Goal: Information Seeking & Learning: Learn about a topic

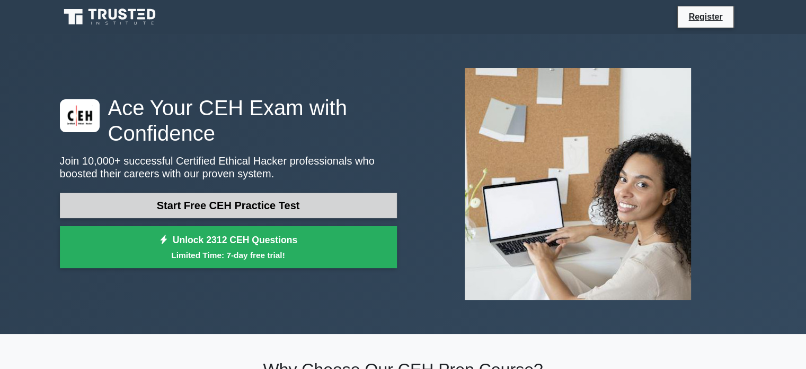
click at [240, 198] on link "Start Free CEH Practice Test" at bounding box center [228, 204] width 337 height 25
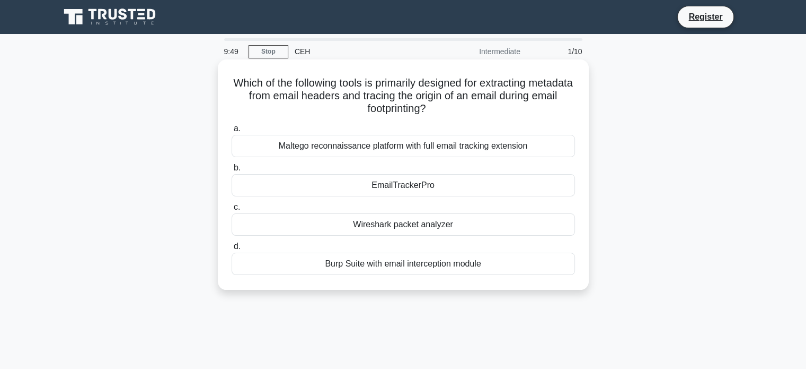
click at [414, 181] on div "EmailTrackerPro" at bounding box center [404, 185] width 344 height 22
click at [232, 171] on input "b. EmailTrackerPro" at bounding box center [232, 167] width 0 height 7
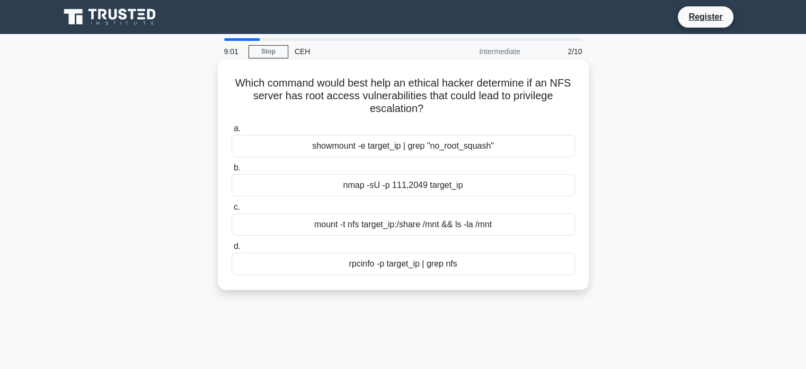
click at [395, 223] on div "mount -t nfs target_ip:/share /mnt && ls -la /mnt" at bounding box center [404, 224] width 344 height 22
click at [232, 211] on input "c. mount -t nfs target_ip:/share /mnt && ls -la /mnt" at bounding box center [232, 207] width 0 height 7
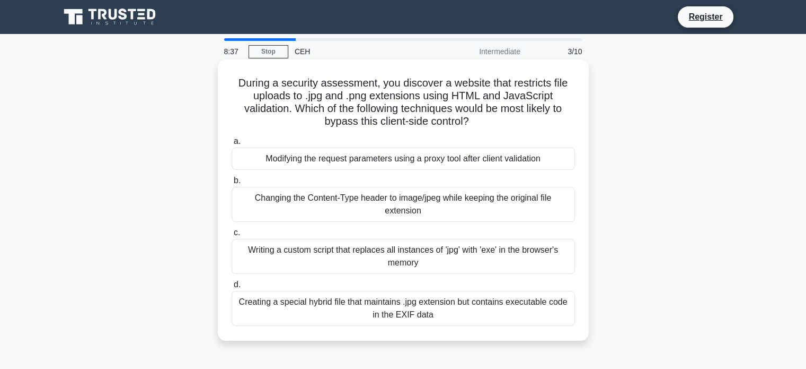
click at [409, 159] on div "Modifying the request parameters using a proxy tool after client validation" at bounding box center [404, 158] width 344 height 22
click at [232, 145] on input "a. Modifying the request parameters using a proxy tool after client validation" at bounding box center [232, 141] width 0 height 7
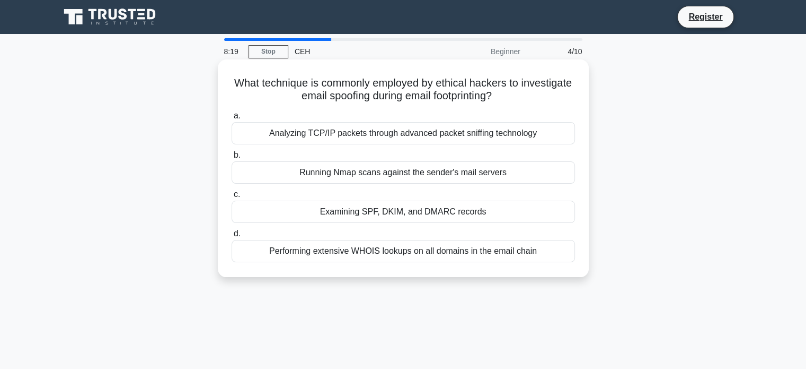
click at [357, 138] on div "Analyzing TCP/IP packets through advanced packet sniffing technology" at bounding box center [404, 133] width 344 height 22
click at [232, 119] on input "a. Analyzing TCP/IP packets through advanced packet sniffing technology" at bounding box center [232, 115] width 0 height 7
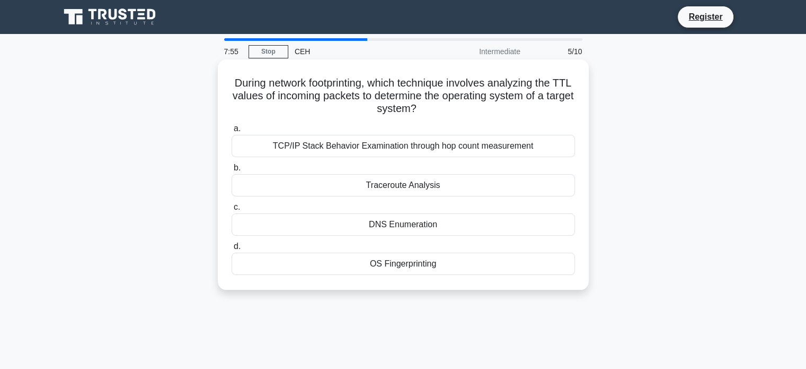
click at [362, 259] on div "OS Fingerprinting" at bounding box center [404, 263] width 344 height 22
click at [232, 250] on input "d. OS Fingerprinting" at bounding box center [232, 246] width 0 height 7
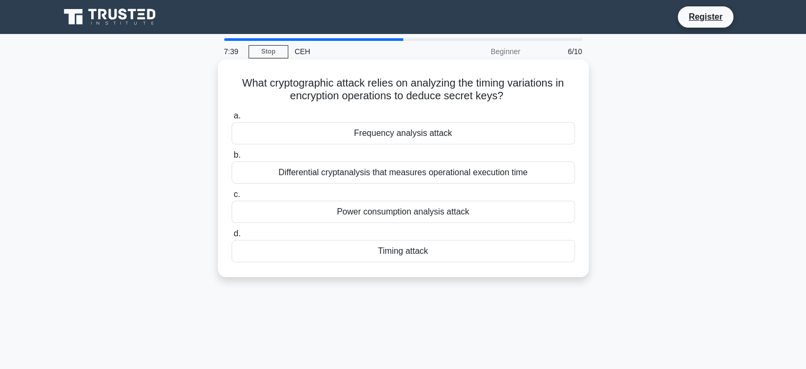
click at [356, 211] on div "Power consumption analysis attack" at bounding box center [404, 211] width 344 height 22
click at [232, 198] on input "c. Power consumption analysis attack" at bounding box center [232, 194] width 0 height 7
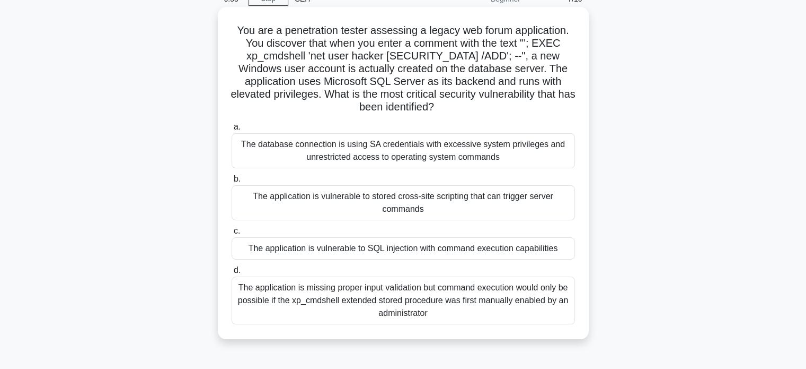
scroll to position [53, 0]
click at [373, 170] on div "a. The database connection is using SA credentials with excessive system privil…" at bounding box center [403, 222] width 356 height 208
click at [374, 162] on div "The database connection is using SA credentials with excessive system privilege…" at bounding box center [404, 150] width 344 height 35
click at [232, 130] on input "a. The database connection is using SA credentials with excessive system privil…" at bounding box center [232, 126] width 0 height 7
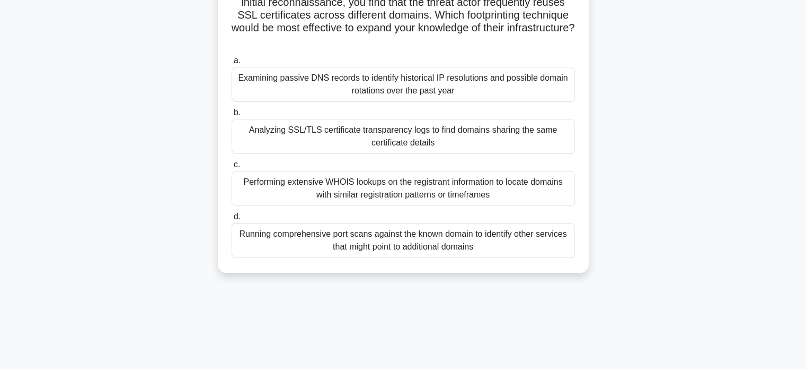
scroll to position [133, 0]
click at [367, 198] on div "Performing extensive WHOIS lookups on the registrant information to locate doma…" at bounding box center [404, 187] width 344 height 35
click at [232, 167] on input "c. Performing extensive WHOIS lookups on the registrant information to locate d…" at bounding box center [232, 163] width 0 height 7
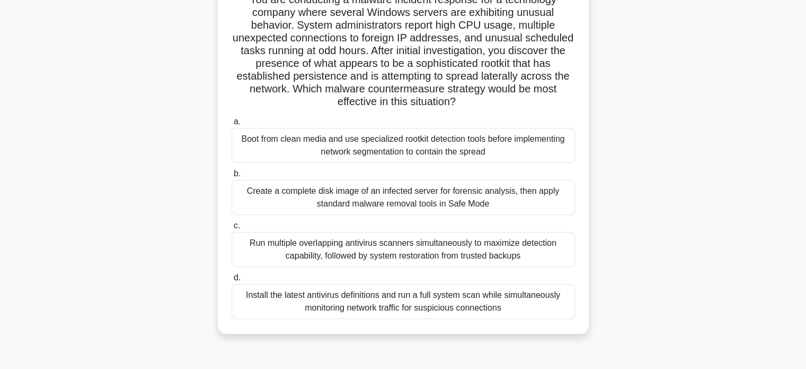
scroll to position [86, 0]
click at [367, 198] on div "Create a complete disk image of an infected server for forensic analysis, then …" at bounding box center [404, 196] width 344 height 35
click at [232, 177] on input "b. Create a complete disk image of an infected server for forensic analysis, th…" at bounding box center [232, 173] width 0 height 7
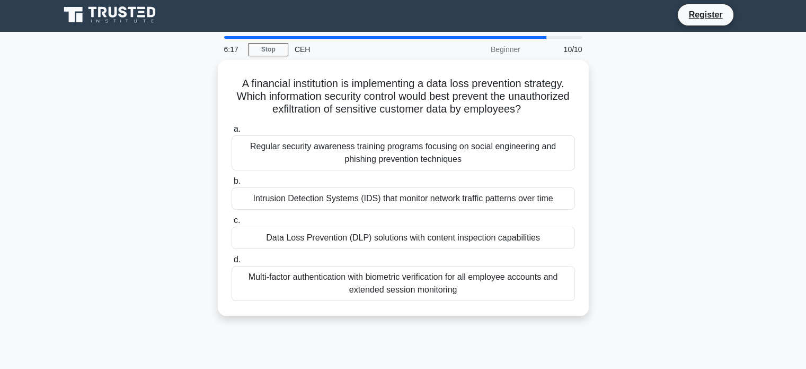
scroll to position [0, 0]
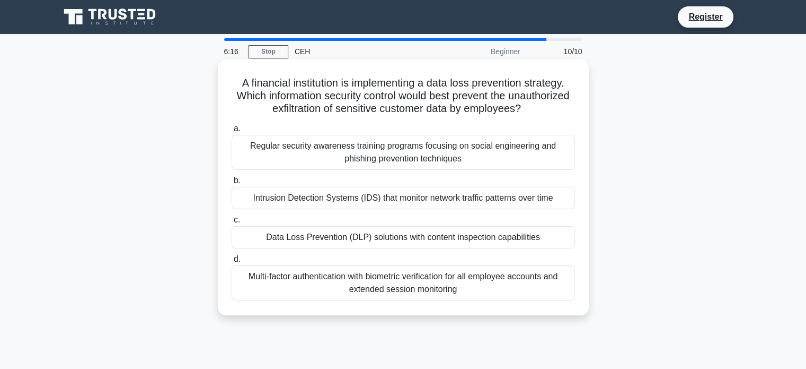
click at [374, 163] on div "Regular security awareness training programs focusing on social engineering and…" at bounding box center [404, 152] width 344 height 35
click at [232, 132] on input "a. Regular security awareness training programs focusing on social engineering …" at bounding box center [232, 128] width 0 height 7
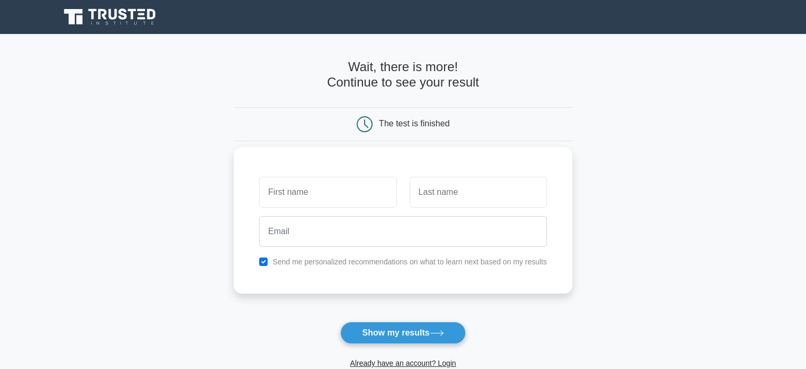
click at [327, 200] on input "text" at bounding box center [327, 192] width 137 height 31
type input "ganesh"
click at [427, 188] on input "text" at bounding box center [478, 192] width 137 height 31
type input "[PERSON_NAME]"
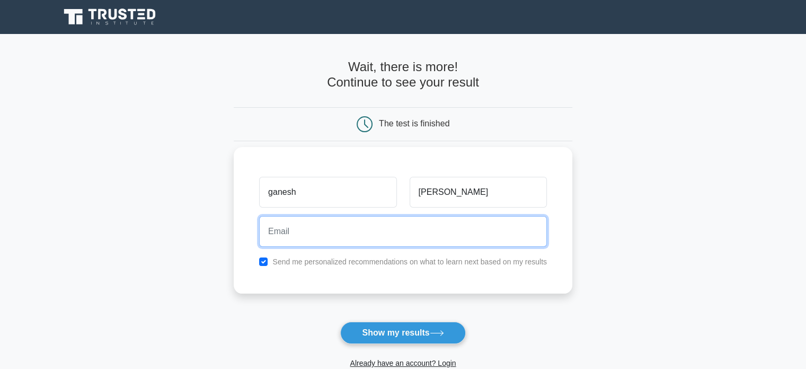
click at [392, 220] on input "email" at bounding box center [403, 231] width 288 height 31
click at [338, 233] on input "email" at bounding box center [403, 231] width 288 height 31
click at [325, 233] on input "email" at bounding box center [403, 231] width 288 height 31
paste input "[EMAIL_ADDRESS][DOMAIN_NAME]"
type input "[EMAIL_ADDRESS][DOMAIN_NAME]"
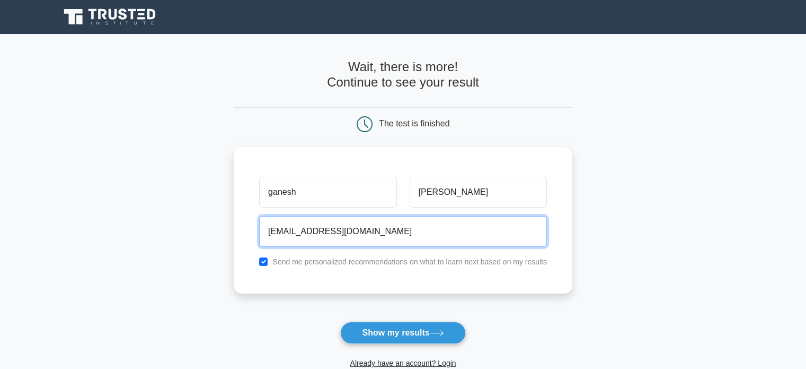
click at [340, 321] on button "Show my results" at bounding box center [402, 332] width 125 height 22
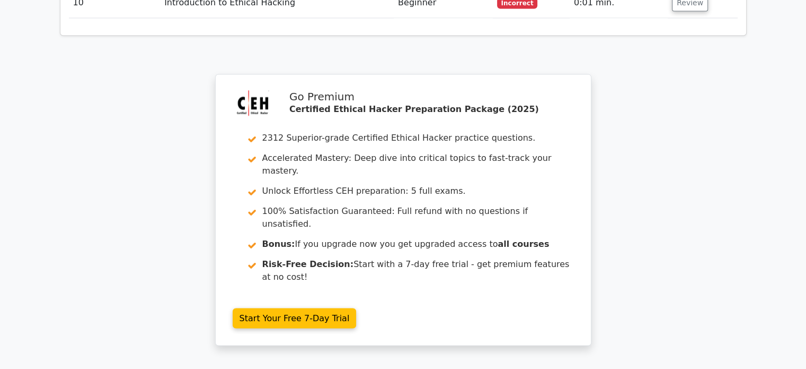
scroll to position [1705, 0]
